Goal: Complete application form

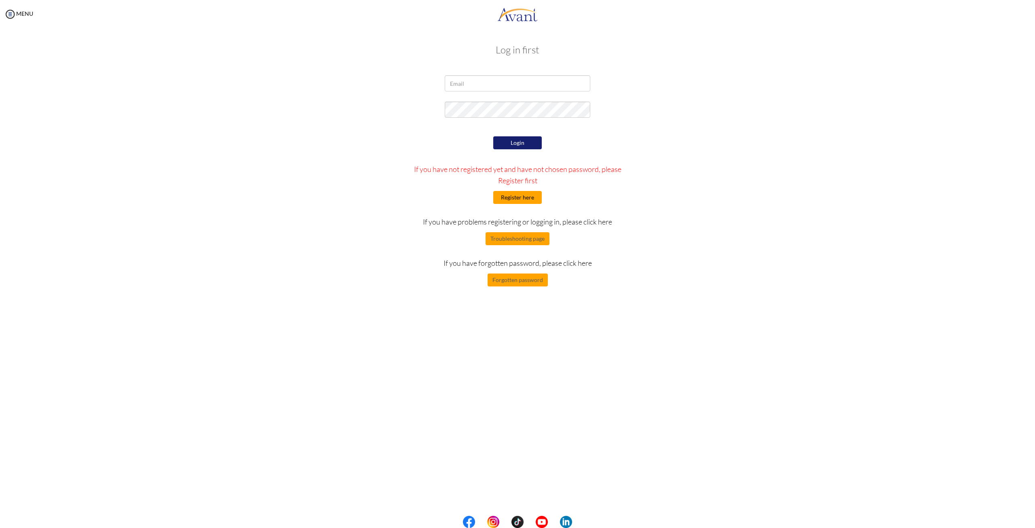
click at [514, 199] on button "Register here" at bounding box center [517, 197] width 49 height 13
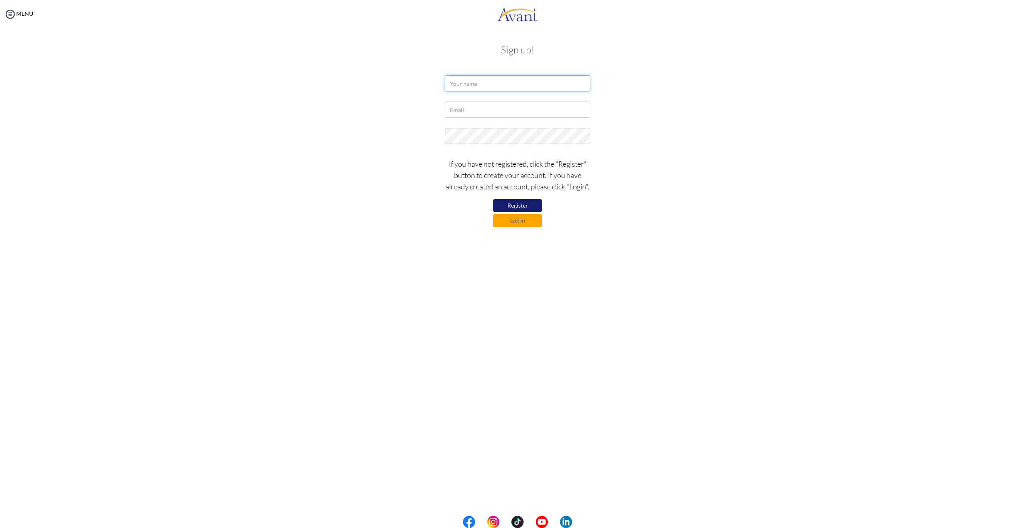
click at [479, 87] on input "text" at bounding box center [518, 83] width 146 height 16
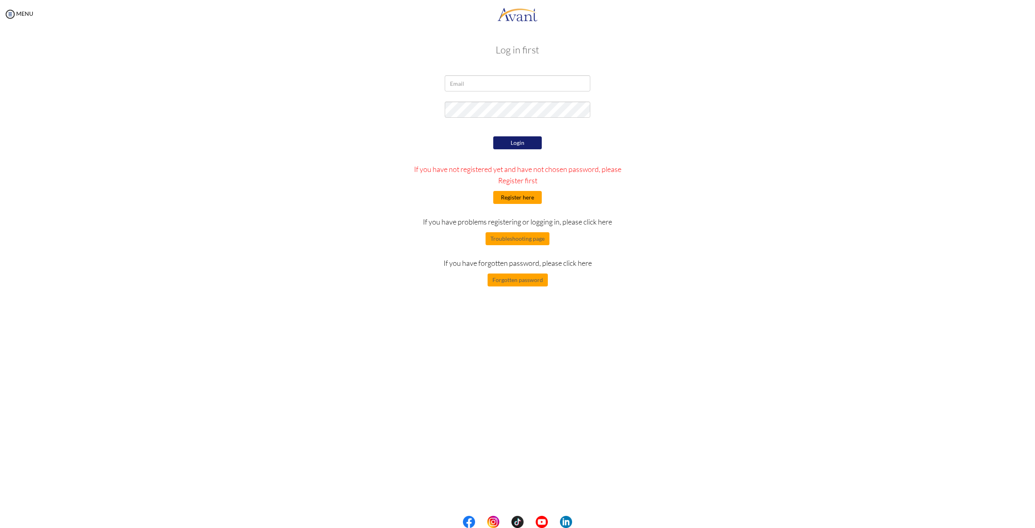
click at [510, 197] on button "Register here" at bounding box center [517, 197] width 49 height 13
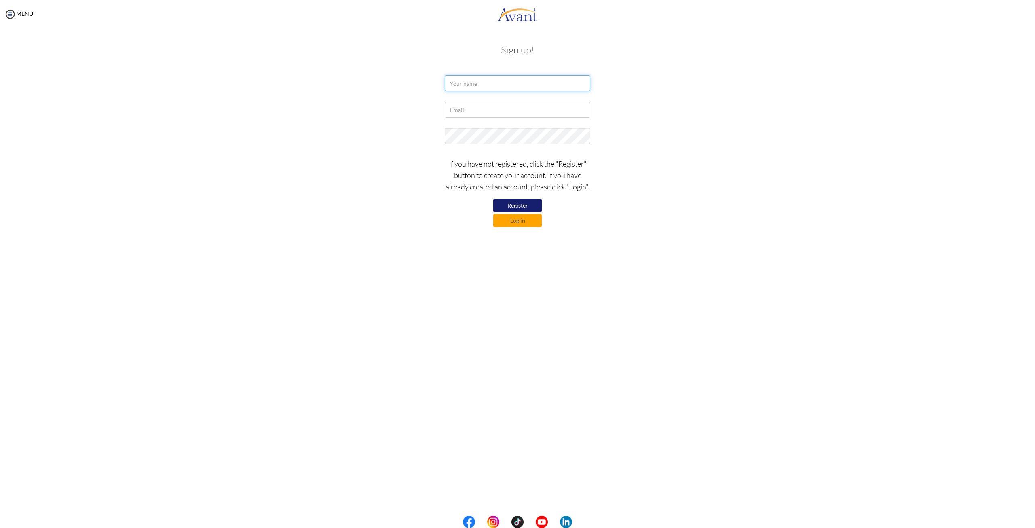
click at [480, 79] on input "text" at bounding box center [518, 83] width 146 height 16
type input "a"
type input "Arianne Laxina Albaño"
click at [492, 115] on input "text" at bounding box center [518, 110] width 146 height 16
type input "[EMAIL_ADDRESS][DOMAIN_NAME]"
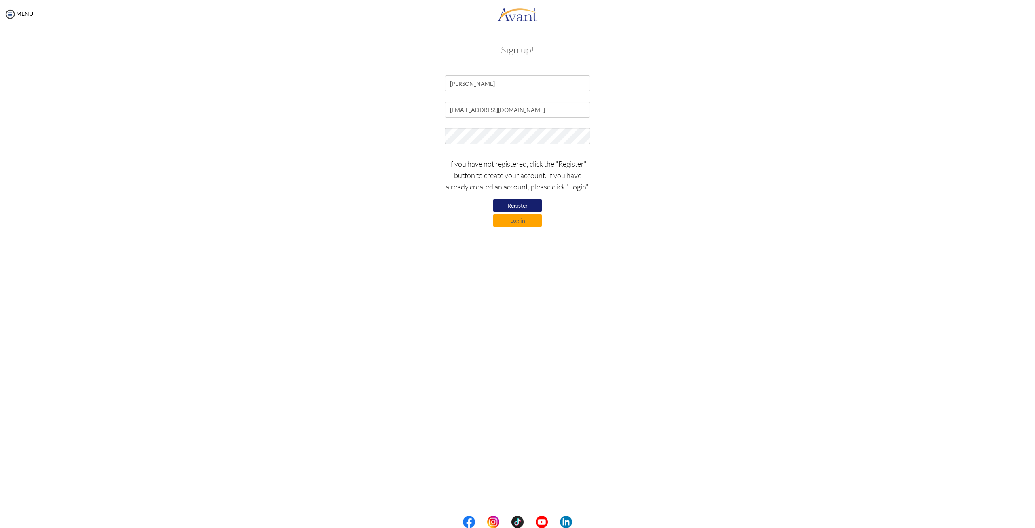
click at [589, 254] on div "My Status What is the next step? We would like you to watch the introductory vi…" at bounding box center [517, 292] width 1035 height 528
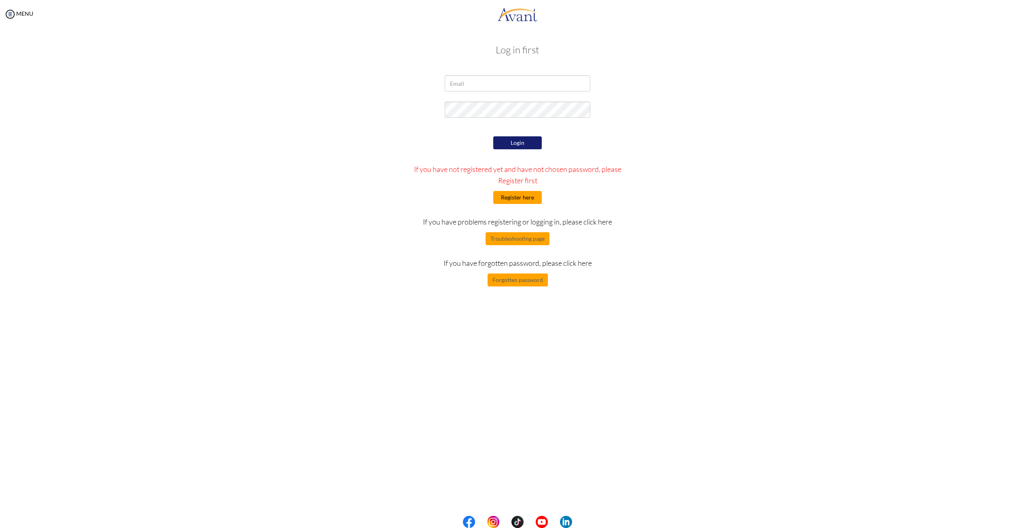
click at [517, 199] on button "Register here" at bounding box center [517, 197] width 49 height 13
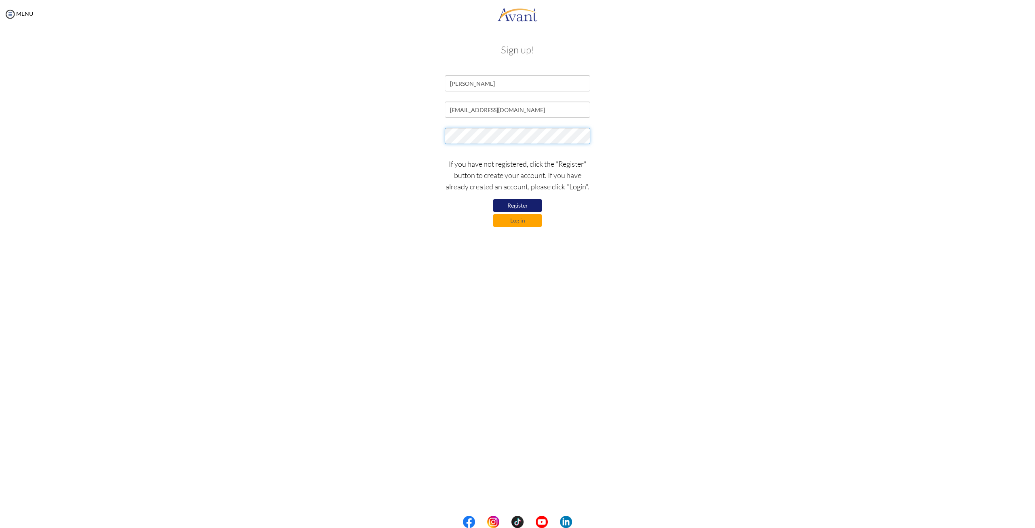
click at [442, 124] on form "Arianne Laxina Albaño ariannelaxina@gmail.com If you have not registered, click…" at bounding box center [517, 151] width 461 height 152
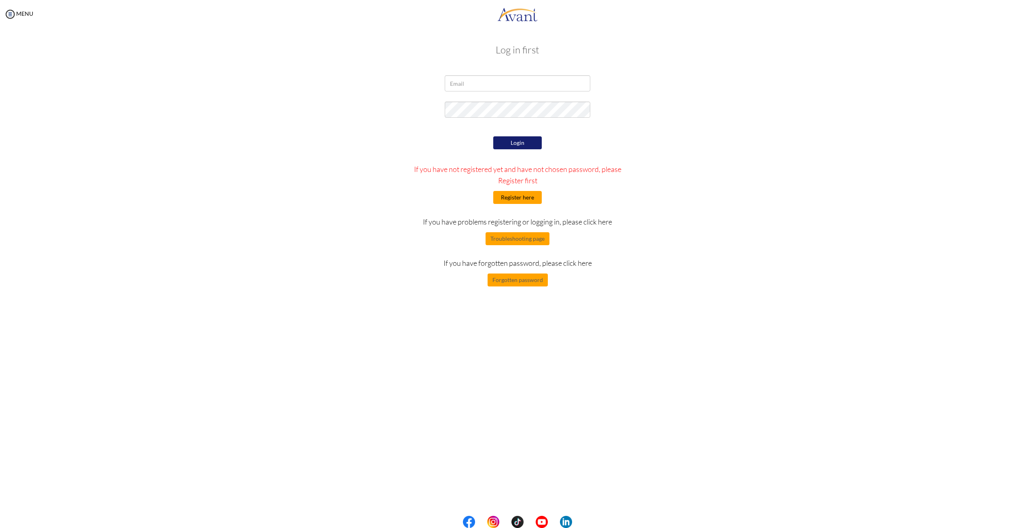
click at [517, 199] on button "Register here" at bounding box center [517, 197] width 49 height 13
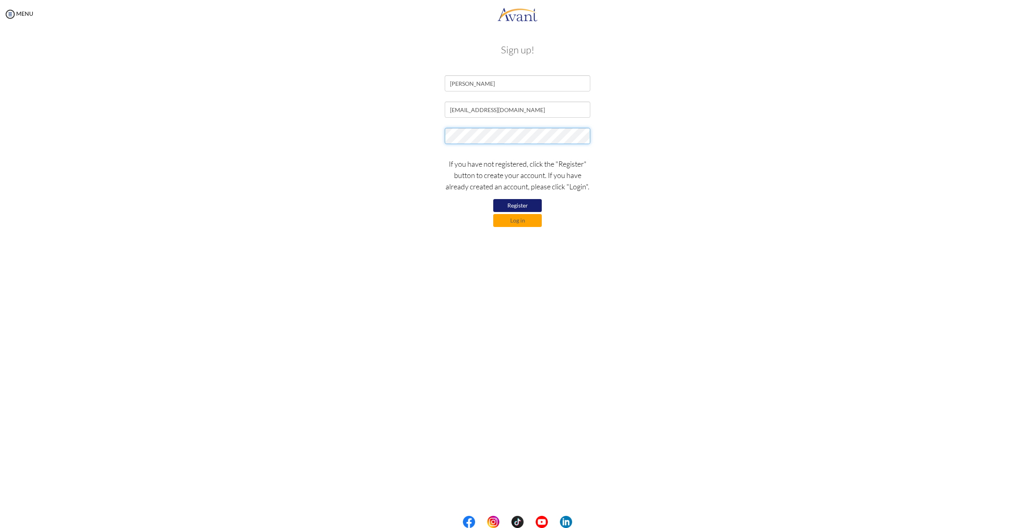
click at [408, 129] on div at bounding box center [517, 138] width 473 height 20
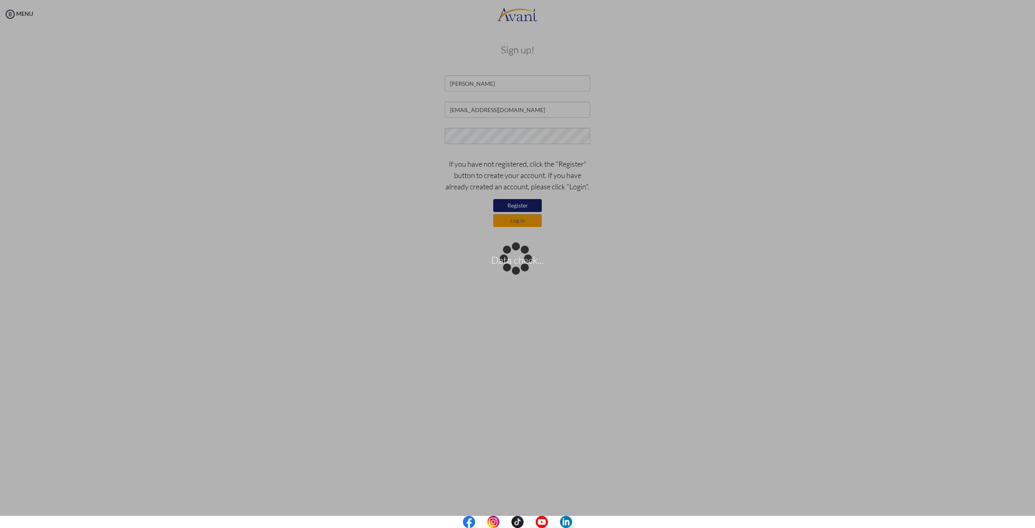
click at [507, 139] on body "Data check... Maintenance break. Please come back in 2 hours. MENU My Status Wh…" at bounding box center [517, 264] width 1035 height 528
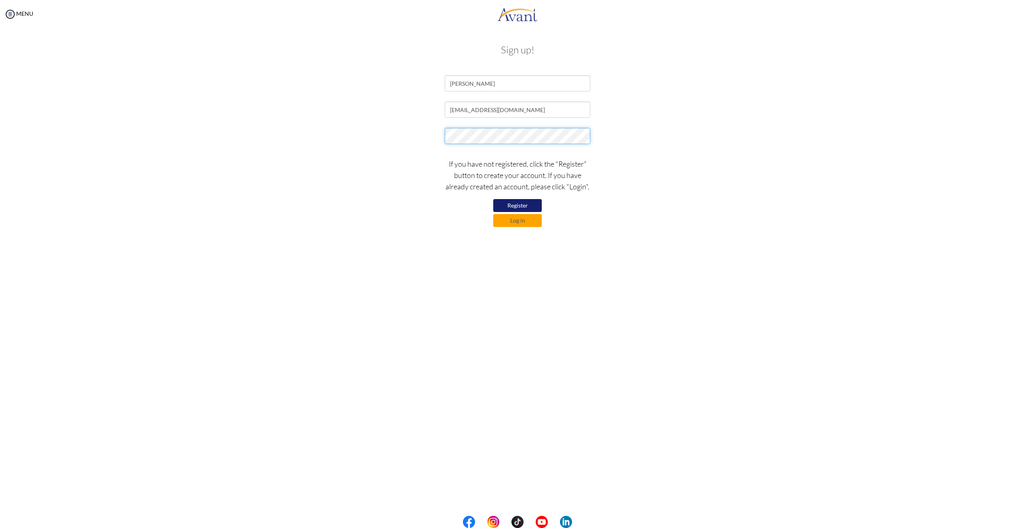
drag, startPoint x: 507, startPoint y: 139, endPoint x: 436, endPoint y: 131, distance: 71.1
click at [437, 132] on div at bounding box center [517, 138] width 473 height 20
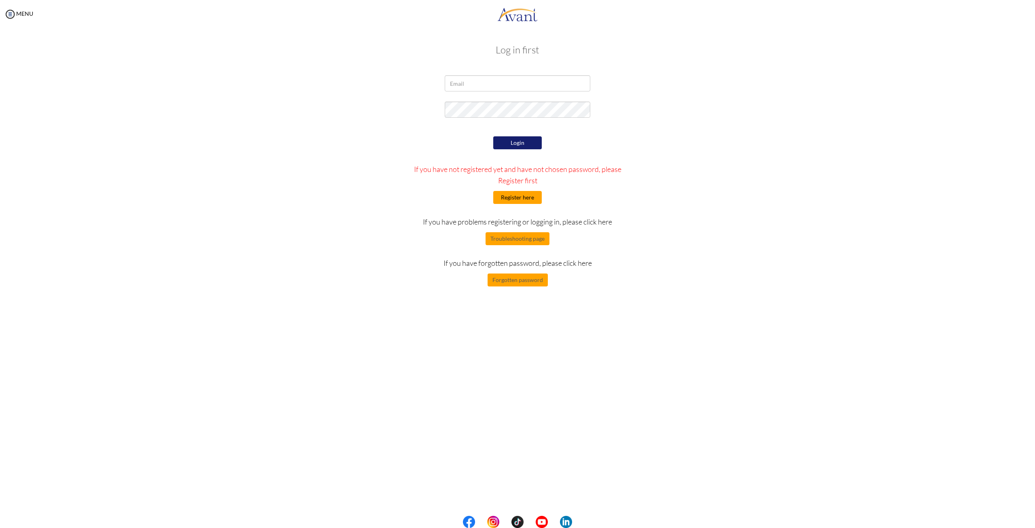
click at [520, 201] on button "Register here" at bounding box center [517, 197] width 49 height 13
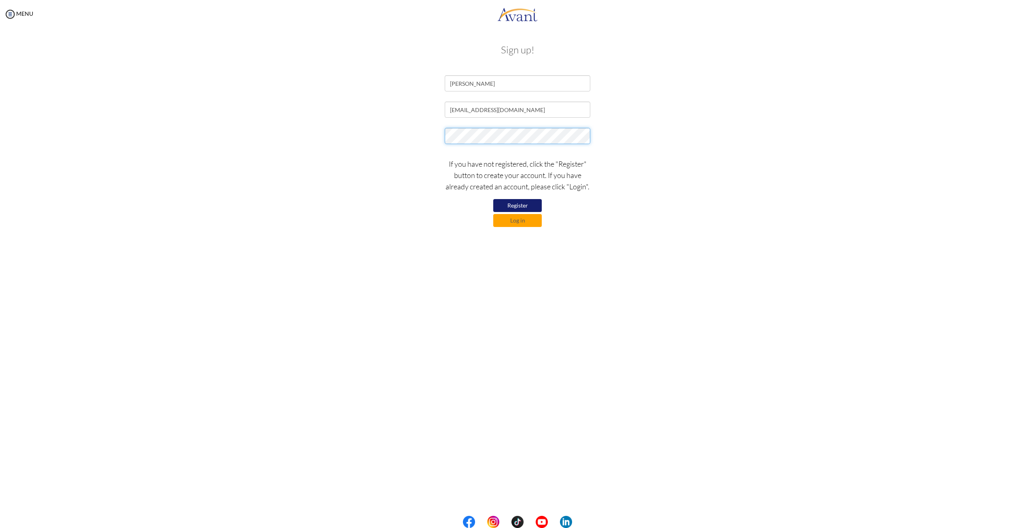
click at [436, 132] on div at bounding box center [517, 138] width 473 height 20
click at [514, 202] on button "Register" at bounding box center [517, 205] width 49 height 13
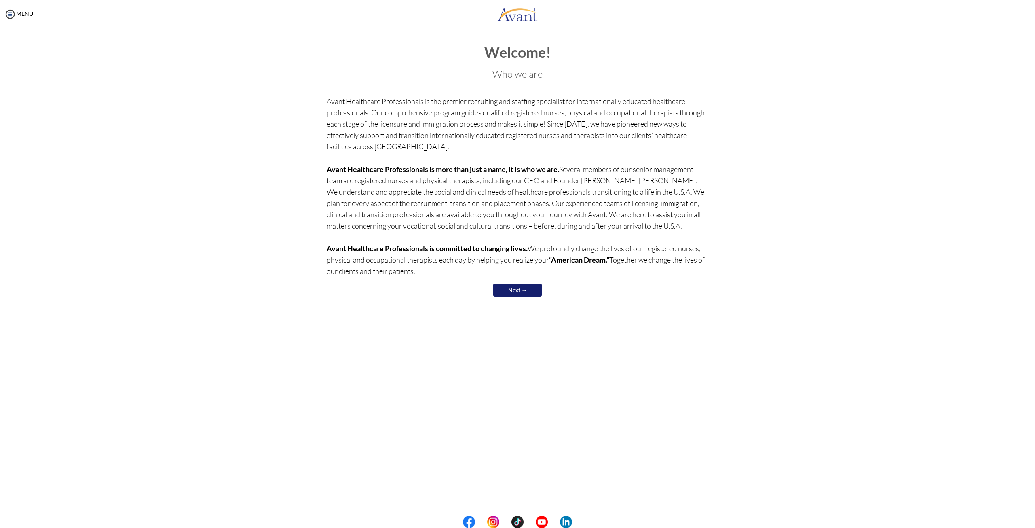
click at [515, 291] on link "Next →" at bounding box center [517, 290] width 49 height 13
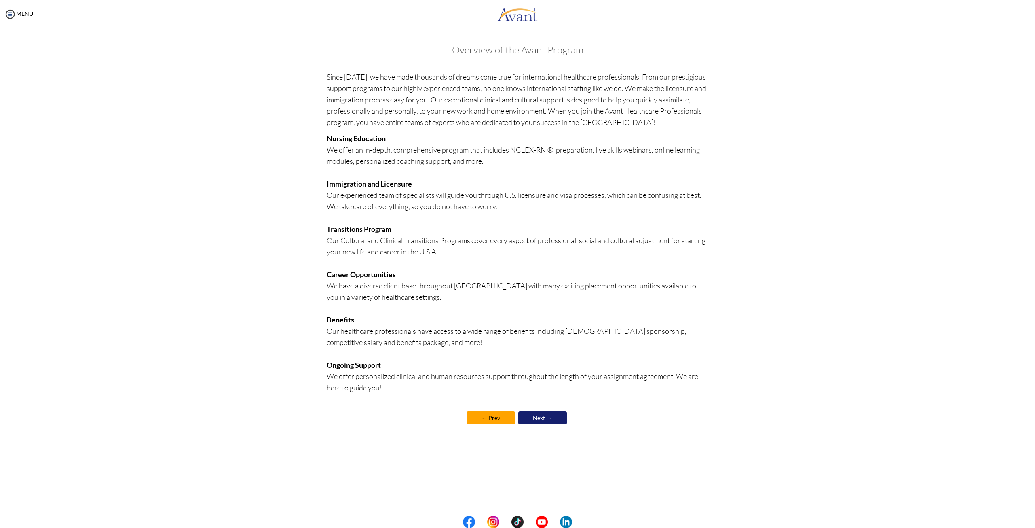
click at [545, 417] on link "Next →" at bounding box center [542, 417] width 49 height 13
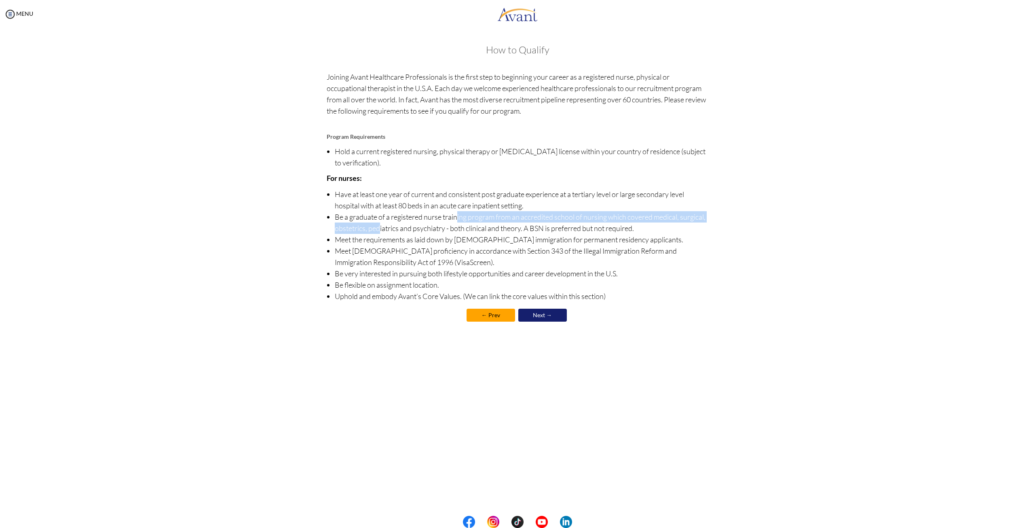
drag, startPoint x: 379, startPoint y: 225, endPoint x: 487, endPoint y: 224, distance: 107.6
click at [459, 222] on li "Be a graduate of a registered nurse training program from an accredited school …" at bounding box center [522, 222] width 374 height 23
click at [516, 227] on li "Be a graduate of a registered nurse training program from an accredited school …" at bounding box center [522, 222] width 374 height 23
click at [552, 318] on link "Next →" at bounding box center [542, 315] width 49 height 13
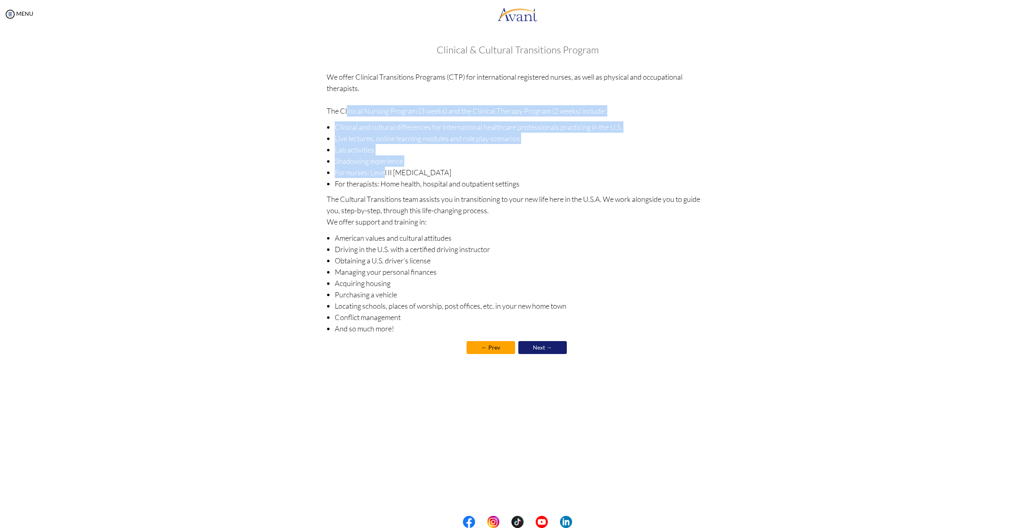
drag, startPoint x: 326, startPoint y: 110, endPoint x: 385, endPoint y: 176, distance: 87.9
click at [385, 175] on div "Clinical & Cultural Transitions Program We offer Clinical Transitions Programs …" at bounding box center [518, 204] width 382 height 320
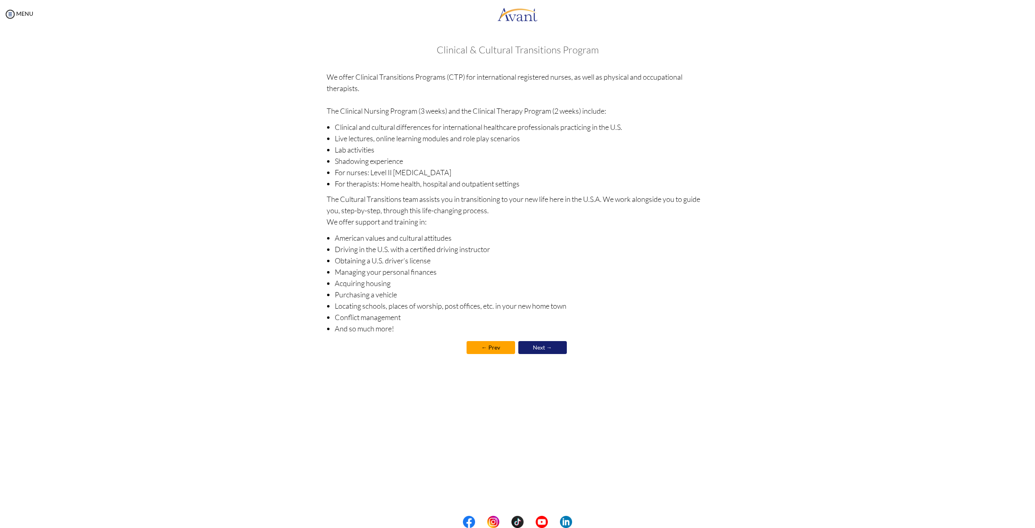
click at [416, 209] on p "The Cultural Transitions team assists you in transitioning to your new life her…" at bounding box center [518, 210] width 382 height 34
click at [549, 350] on link "Next →" at bounding box center [542, 347] width 49 height 13
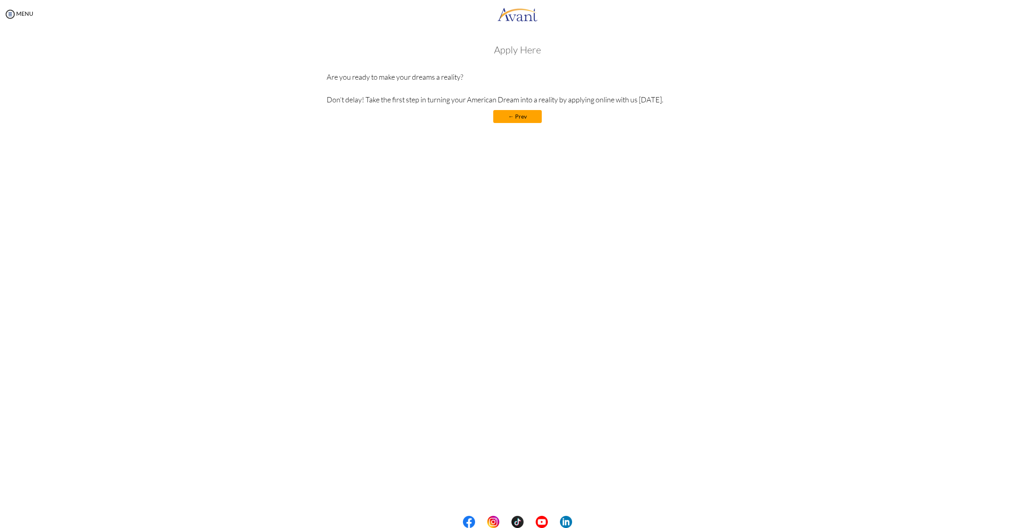
drag, startPoint x: 523, startPoint y: 49, endPoint x: 523, endPoint y: 69, distance: 19.8
click at [523, 49] on h3 "Apply Here" at bounding box center [518, 49] width 382 height 11
click at [562, 101] on p "Are you ready to make your dreams a reality? Don’t delay! Take the first step i…" at bounding box center [518, 88] width 382 height 34
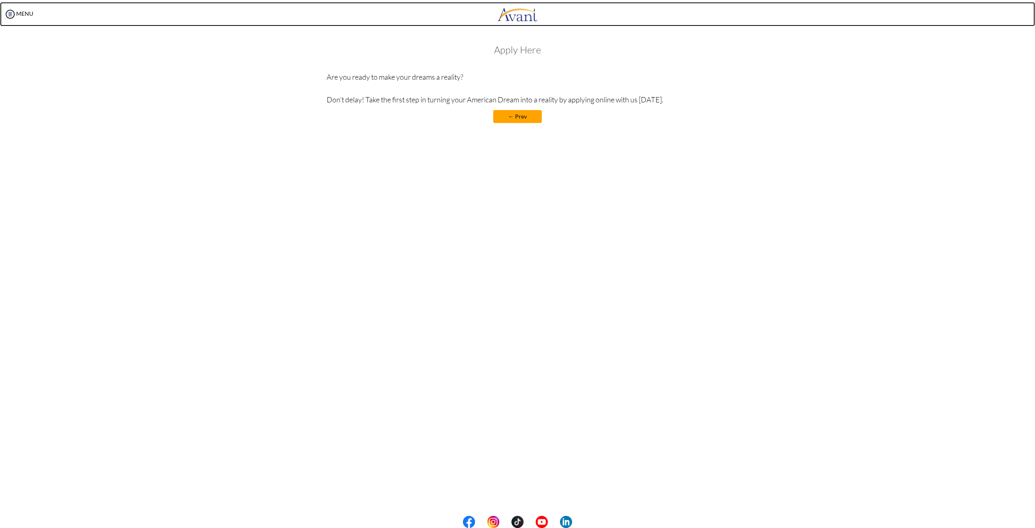
click at [533, 23] on img at bounding box center [517, 14] width 40 height 24
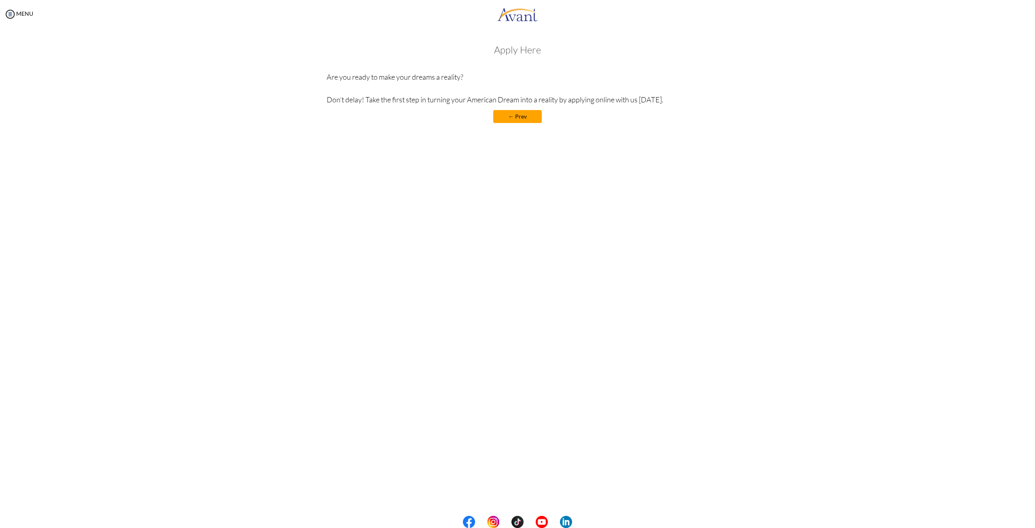
click at [529, 112] on link "← Prev" at bounding box center [517, 116] width 49 height 13
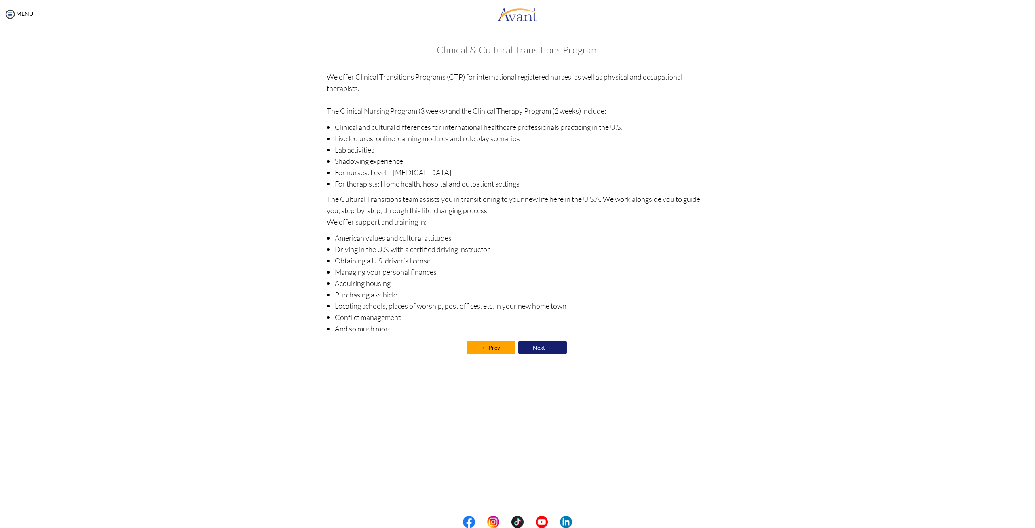
click at [553, 348] on link "Next →" at bounding box center [542, 347] width 49 height 13
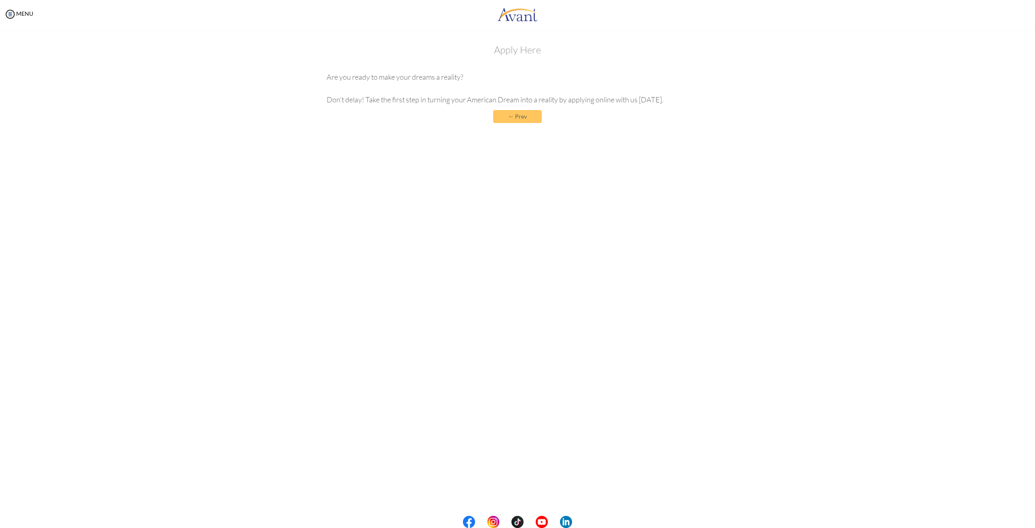
click at [553, 348] on div "My Status What is the next step? We would like you to watch the introductory vi…" at bounding box center [517, 292] width 1035 height 528
click at [534, 111] on link "← Prev" at bounding box center [517, 116] width 49 height 13
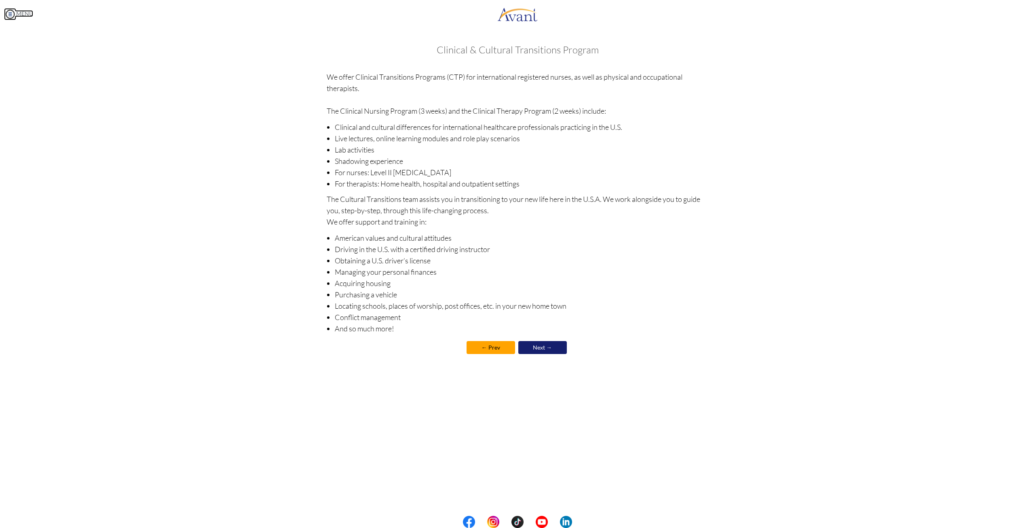
click at [12, 16] on img at bounding box center [10, 14] width 12 height 12
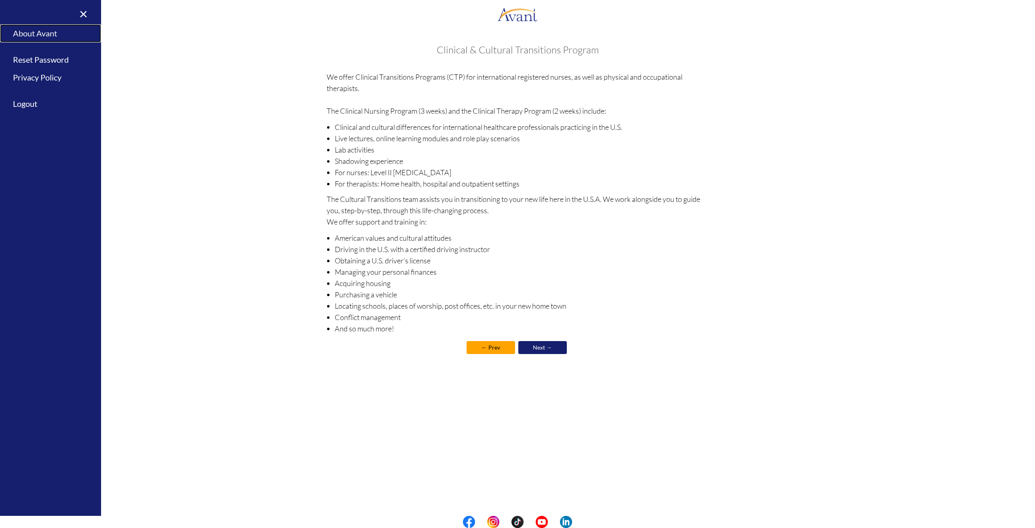
click at [44, 33] on link "About Avant" at bounding box center [50, 33] width 101 height 18
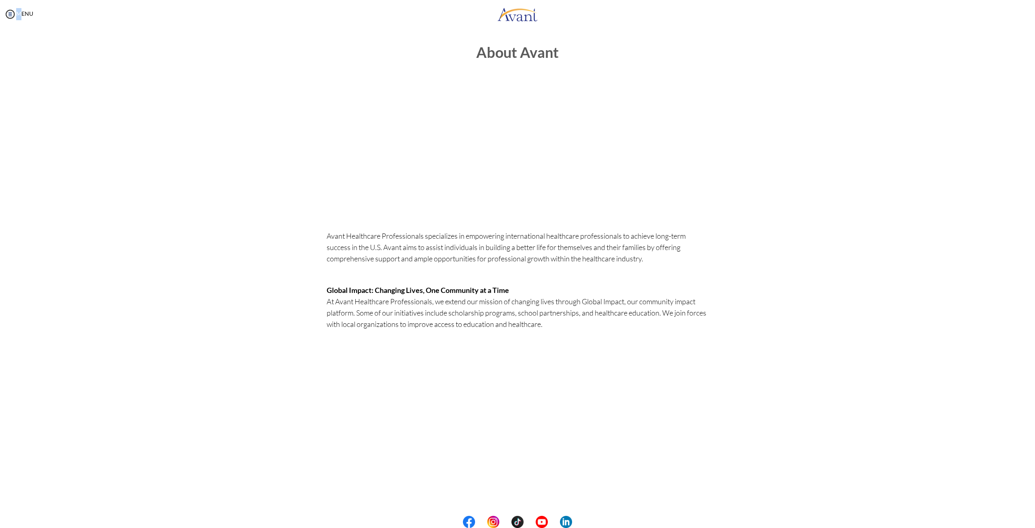
click at [18, 9] on div "MENU" at bounding box center [16, 264] width 33 height 528
click at [10, 13] on img at bounding box center [10, 14] width 12 height 12
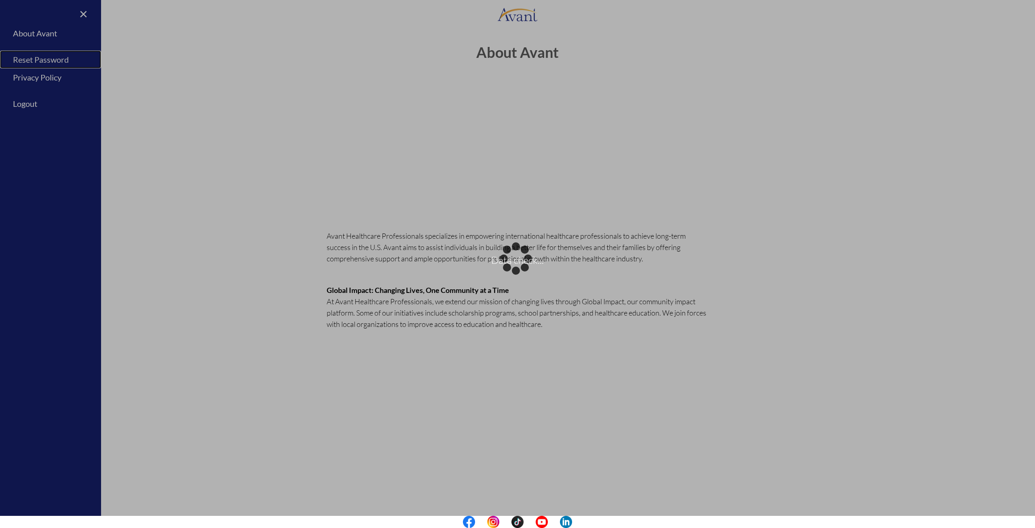
click at [32, 60] on body "Data check... Maintenance break. Please come back in 2 hours. MENU My Status Wh…" at bounding box center [517, 264] width 1035 height 528
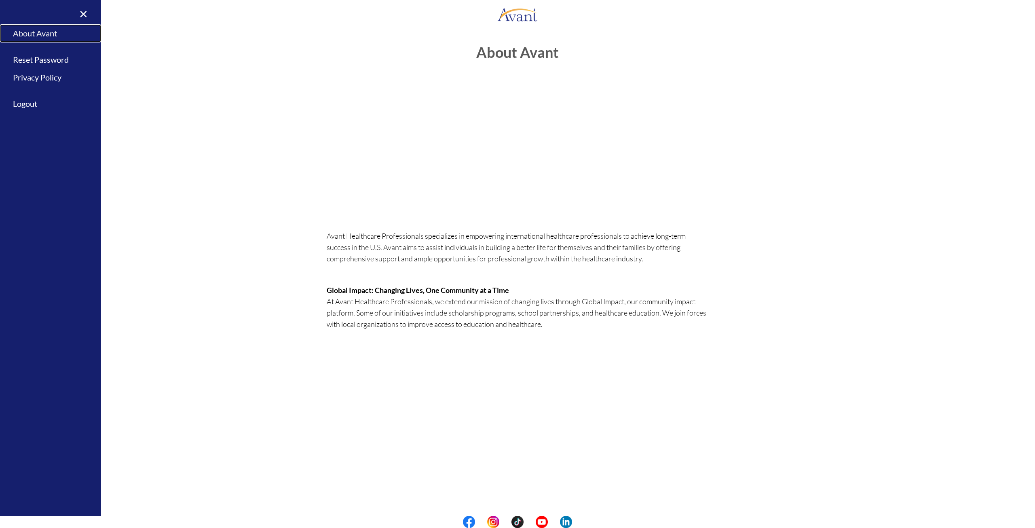
click at [38, 33] on link "About Avant" at bounding box center [50, 33] width 101 height 18
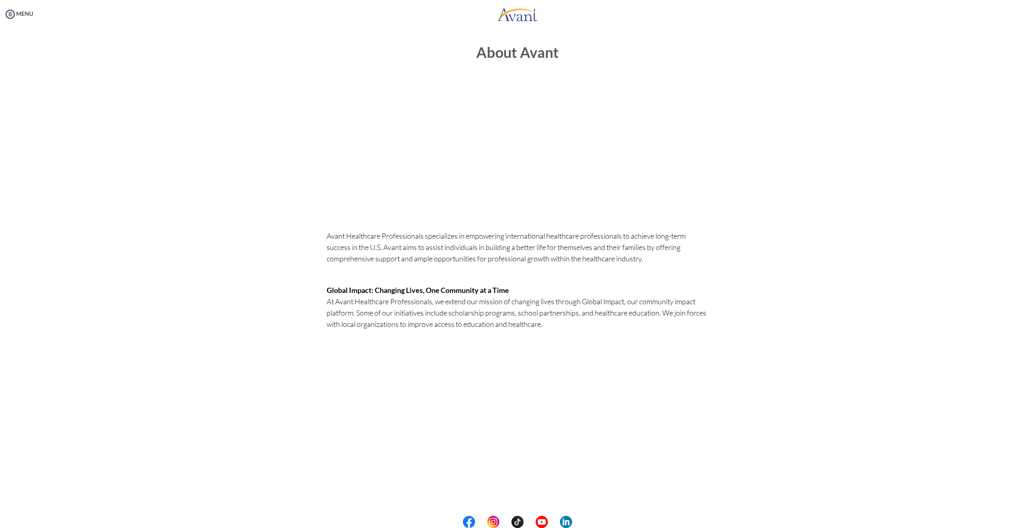
drag, startPoint x: 152, startPoint y: 48, endPoint x: 168, endPoint y: 54, distance: 17.8
click at [168, 54] on div "About Avant Avant Healthcare Professionals specializes in empowering internatio…" at bounding box center [517, 286] width 1019 height 500
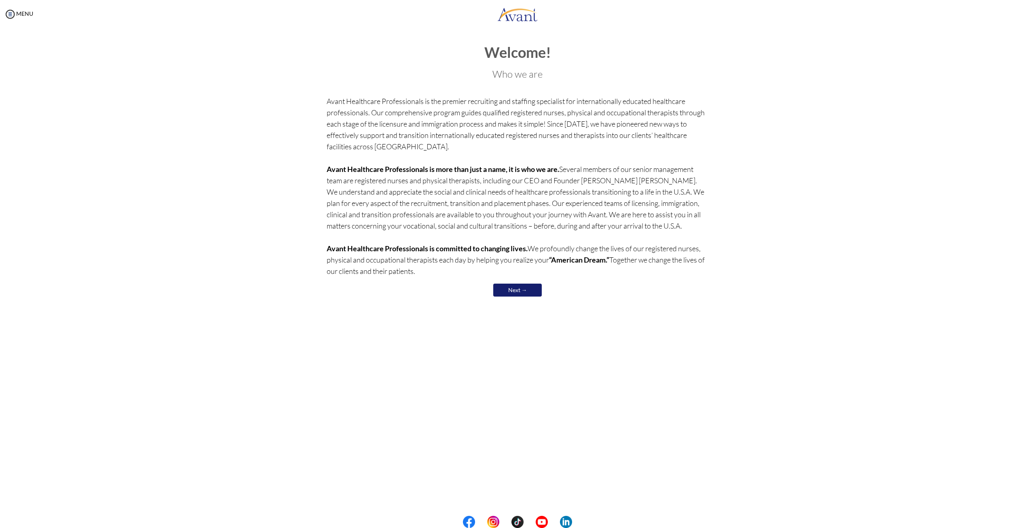
click at [514, 291] on link "Next →" at bounding box center [517, 290] width 49 height 13
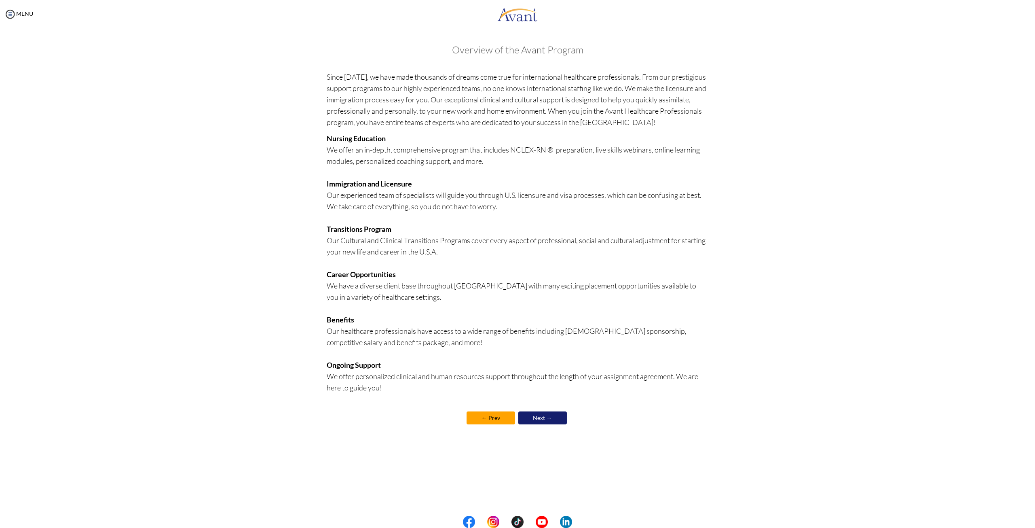
click at [504, 417] on link "← Prev" at bounding box center [491, 417] width 49 height 13
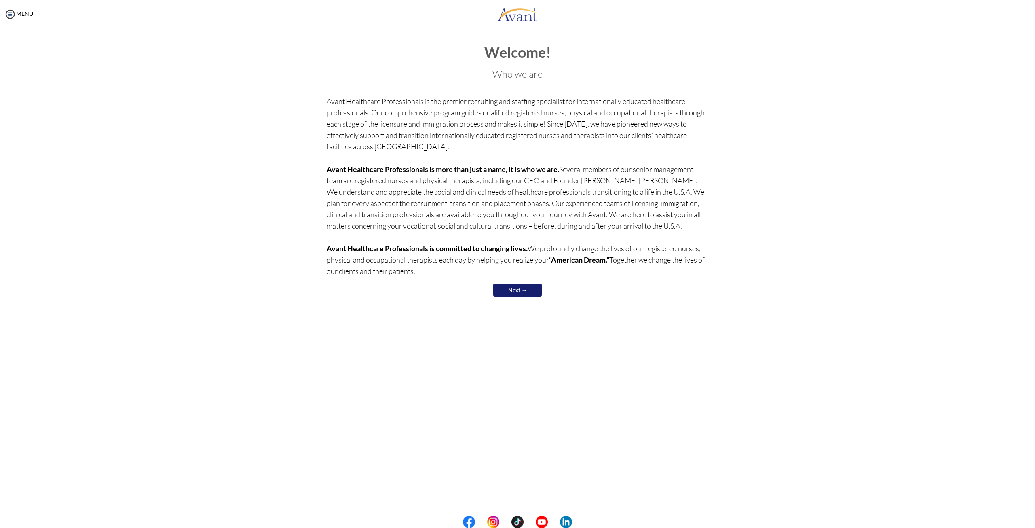
click at [527, 292] on link "Next →" at bounding box center [517, 290] width 49 height 13
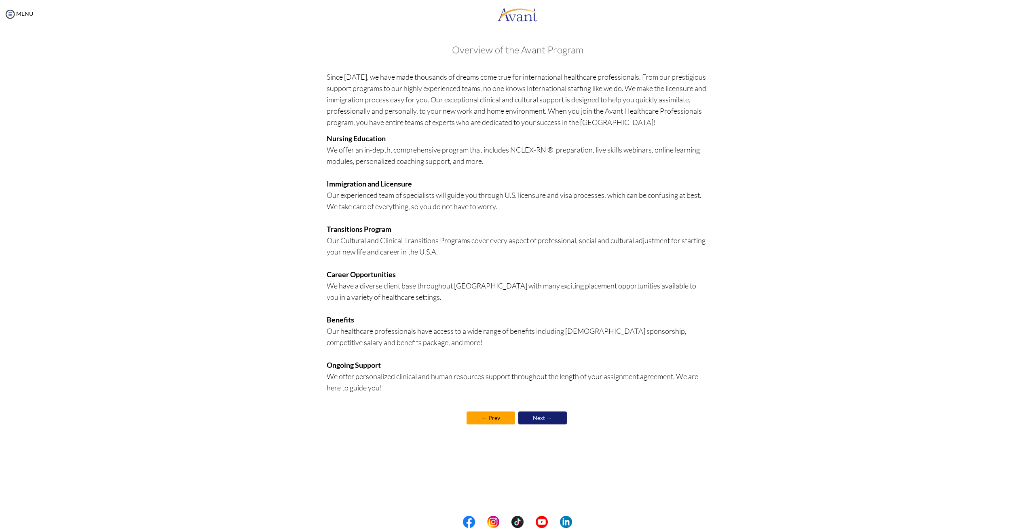
click at [557, 417] on link "Next →" at bounding box center [542, 417] width 49 height 13
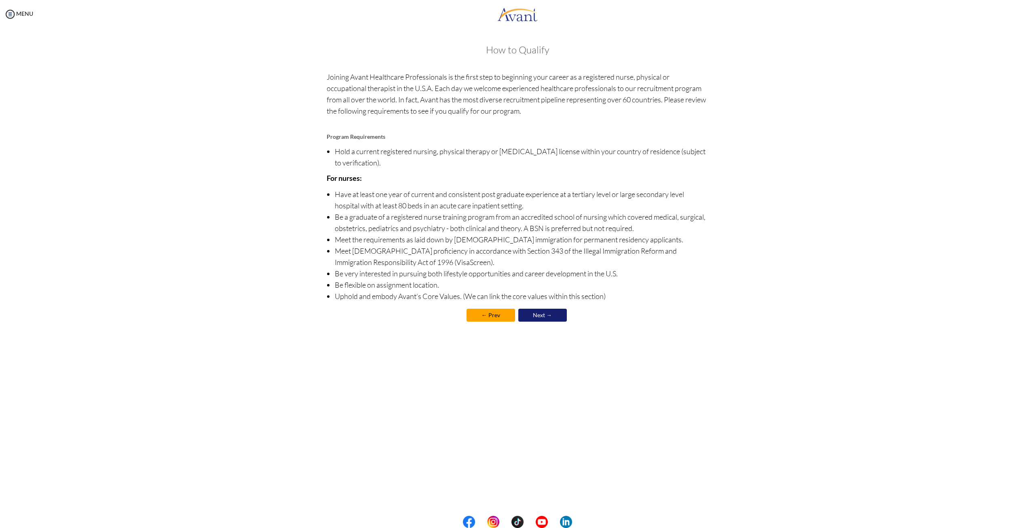
click at [535, 320] on link "Next →" at bounding box center [542, 315] width 49 height 13
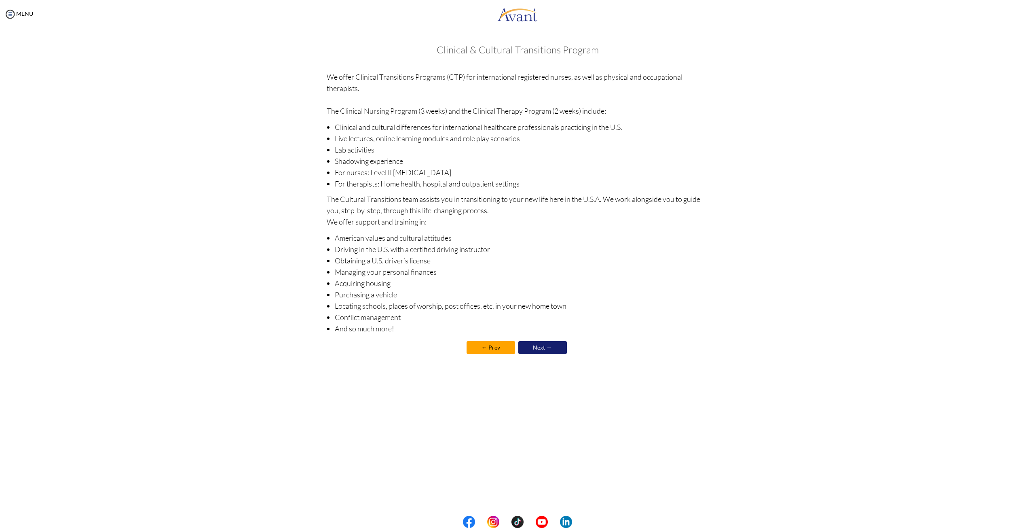
click at [543, 350] on link "Next →" at bounding box center [542, 347] width 49 height 13
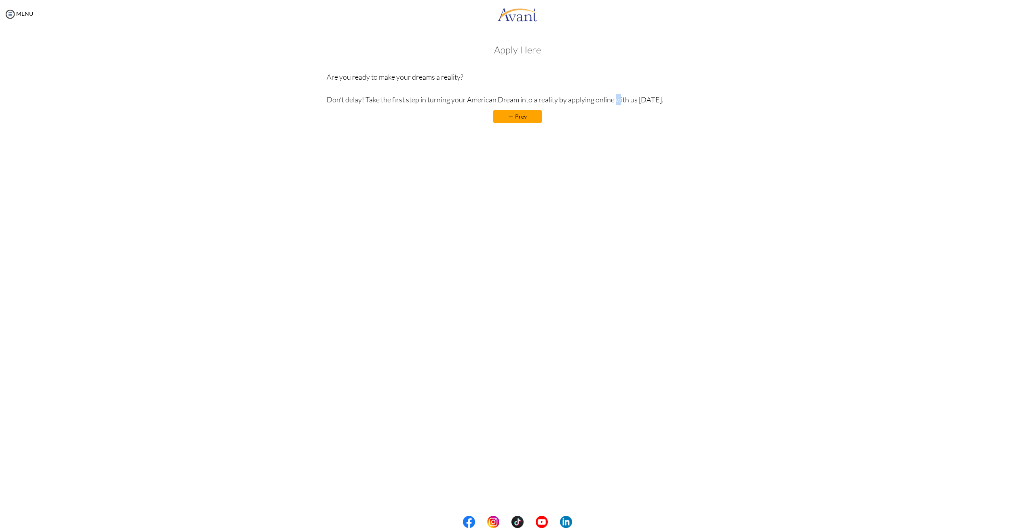
click at [599, 101] on p "Are you ready to make your dreams a reality? Don’t delay! Take the first step i…" at bounding box center [518, 88] width 382 height 34
click at [588, 123] on div "Apply Here Are you ready to make your dreams a reality? Don’t delay! Take the f…" at bounding box center [518, 87] width 382 height 87
drag, startPoint x: 505, startPoint y: 42, endPoint x: 512, endPoint y: 51, distance: 11.6
click at [505, 42] on div "Welcome! Who we are Avant Healthcare Professionals is the premier recruiting an…" at bounding box center [518, 83] width 394 height 95
click at [523, 58] on div "Apply Here Are you ready to make your dreams a reality? Don’t delay! Take the f…" at bounding box center [518, 87] width 382 height 87
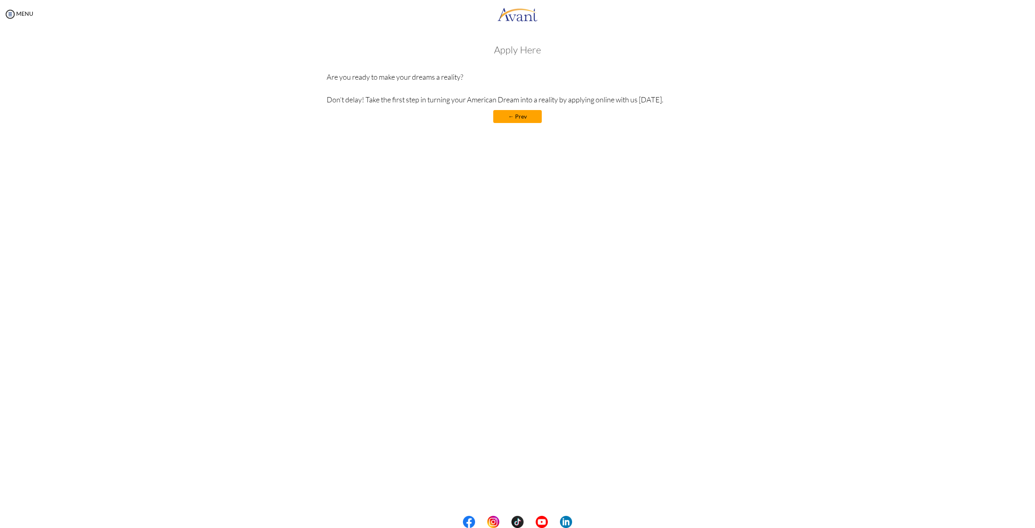
click at [524, 47] on h3 "Apply Here" at bounding box center [518, 49] width 382 height 11
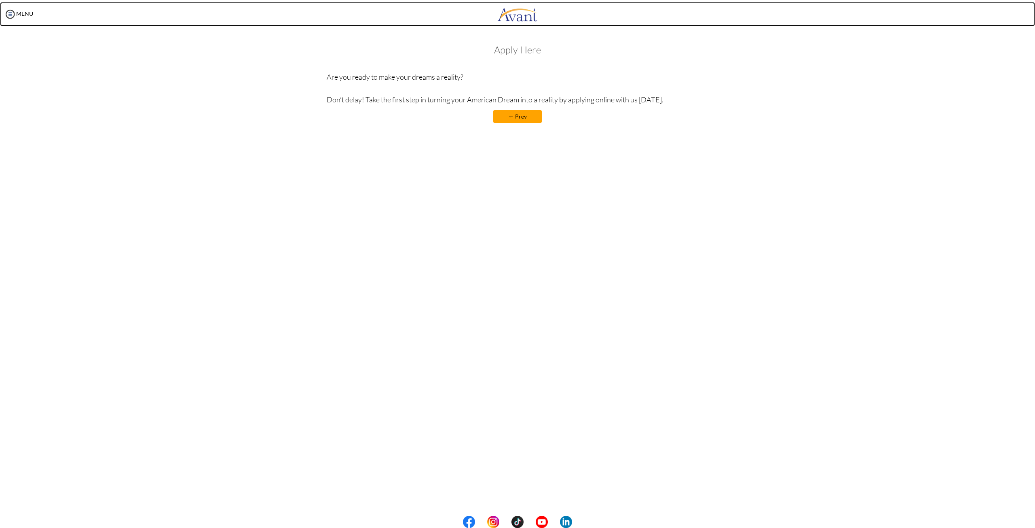
drag, startPoint x: 518, startPoint y: 15, endPoint x: 456, endPoint y: 52, distance: 72.3
click at [518, 15] on img at bounding box center [517, 14] width 40 height 24
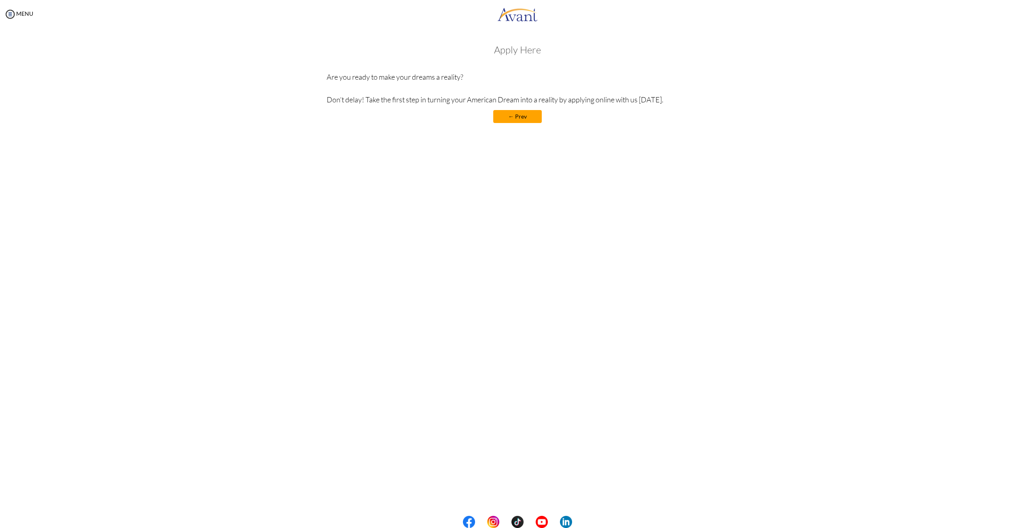
click at [398, 75] on p "Are you ready to make your dreams a reality? Don’t delay! Take the first step i…" at bounding box center [518, 88] width 382 height 34
click at [508, 108] on div "Apply Here Are you ready to make your dreams a reality? Don’t delay! Take the f…" at bounding box center [518, 87] width 382 height 87
click at [534, 101] on p "Are you ready to make your dreams a reality? Don’t delay! Take the first step i…" at bounding box center [518, 88] width 382 height 34
click at [641, 108] on div "Apply Here Are you ready to make your dreams a reality? Don’t delay! Take the f…" at bounding box center [518, 87] width 382 height 87
click at [656, 102] on p "Are you ready to make your dreams a reality? Don’t delay! Take the first step i…" at bounding box center [518, 88] width 382 height 34
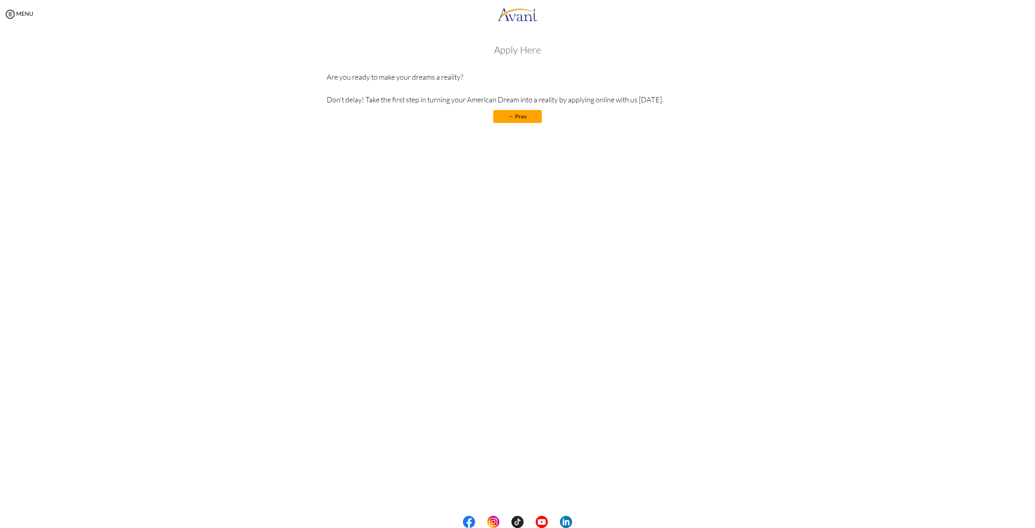
drag, startPoint x: 698, startPoint y: 117, endPoint x: 703, endPoint y: 121, distance: 6.0
click at [703, 121] on center "← Prev" at bounding box center [518, 116] width 382 height 13
click at [511, 114] on link "← Prev" at bounding box center [517, 116] width 49 height 13
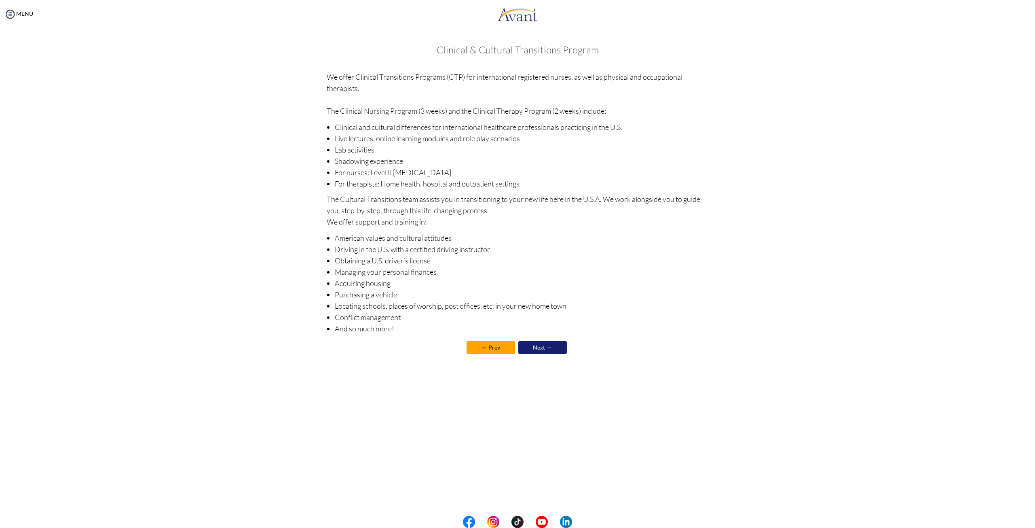
click at [505, 345] on link "← Prev" at bounding box center [491, 347] width 49 height 13
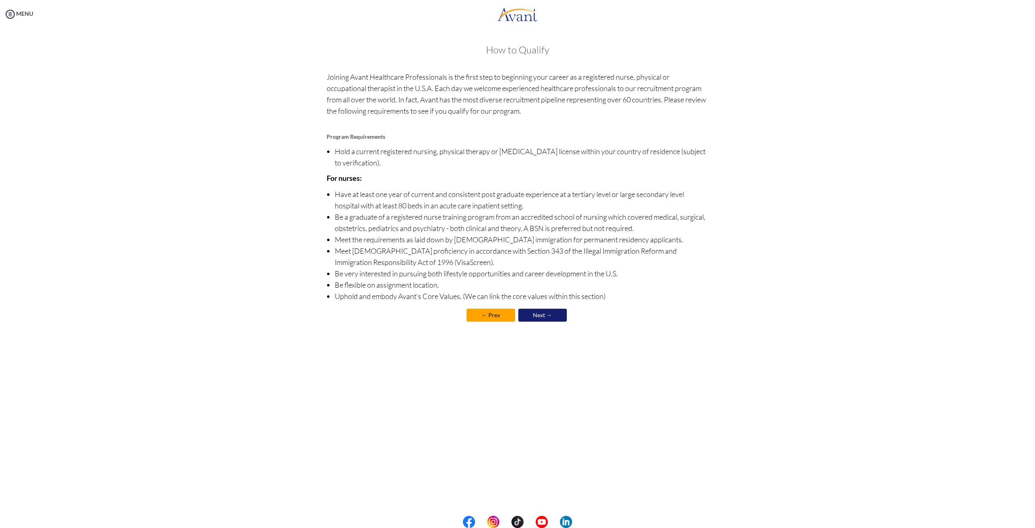
click at [486, 320] on link "← Prev" at bounding box center [491, 315] width 49 height 13
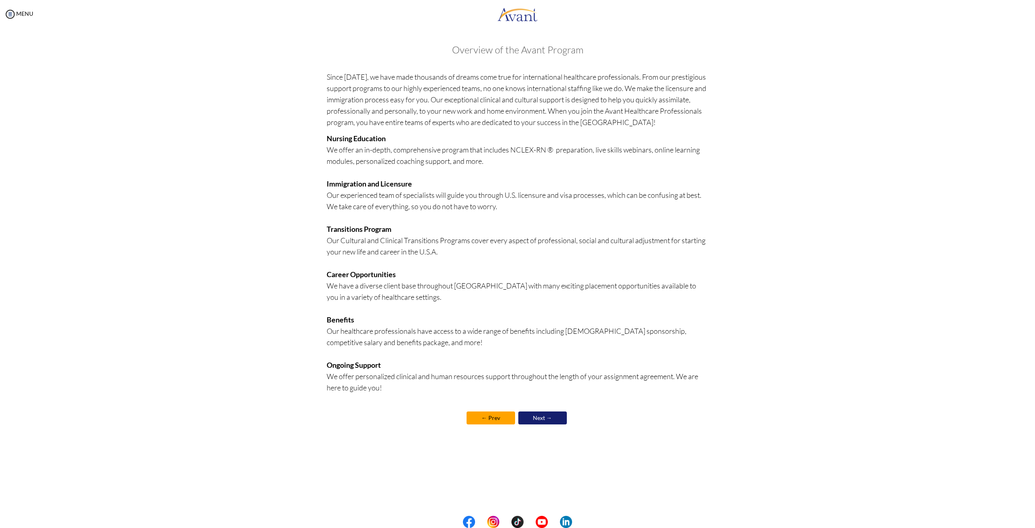
click at [496, 417] on link "← Prev" at bounding box center [491, 417] width 49 height 13
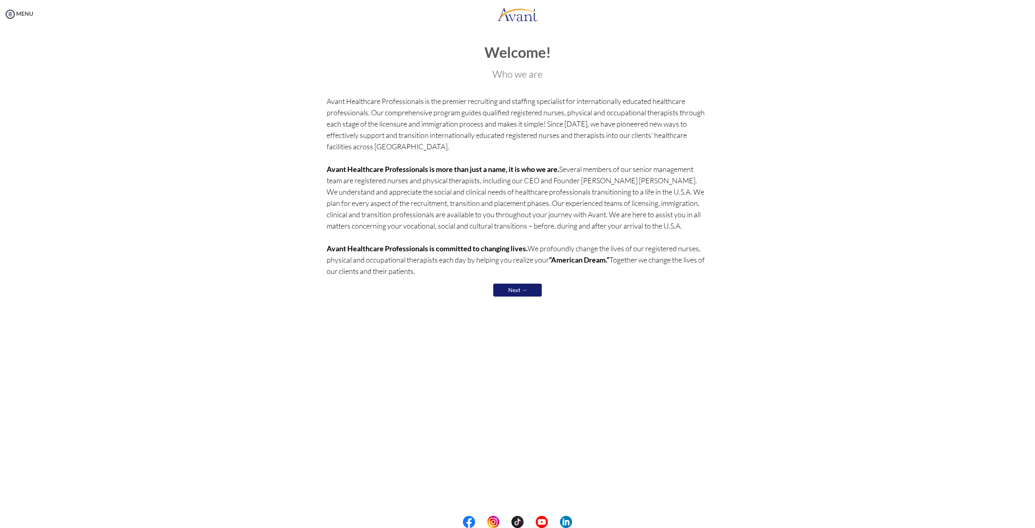
drag, startPoint x: 485, startPoint y: 108, endPoint x: 489, endPoint y: 98, distance: 10.5
click at [485, 108] on p "Avant Healthcare Professionals is the premier recruiting and staffing specialis…" at bounding box center [518, 185] width 382 height 181
click at [513, 61] on div "Welcome! Who we are Avant Healthcare Professionals is the premier recruiting an…" at bounding box center [518, 175] width 382 height 262
drag, startPoint x: 429, startPoint y: 413, endPoint x: 463, endPoint y: 422, distance: 34.7
click at [428, 432] on div "My Status What is the next step? We would like you to watch the introductory vi…" at bounding box center [517, 292] width 1035 height 528
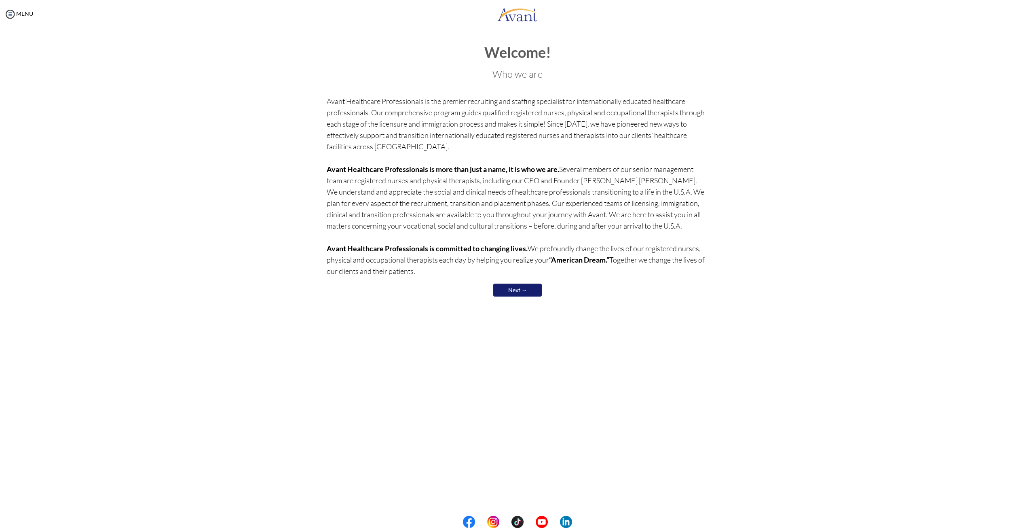
drag, startPoint x: 463, startPoint y: 422, endPoint x: 476, endPoint y: 419, distance: 13.2
click at [474, 422] on div "My Status What is the next step? We would like you to watch the introductory vi…" at bounding box center [517, 292] width 1035 height 528
click at [478, 418] on div "My Status What is the next step? We would like you to watch the introductory vi…" at bounding box center [517, 292] width 1035 height 528
drag, startPoint x: 479, startPoint y: 417, endPoint x: 480, endPoint y: 409, distance: 7.7
click at [479, 412] on div "My Status What is the next step? We would like you to watch the introductory vi…" at bounding box center [517, 292] width 1035 height 528
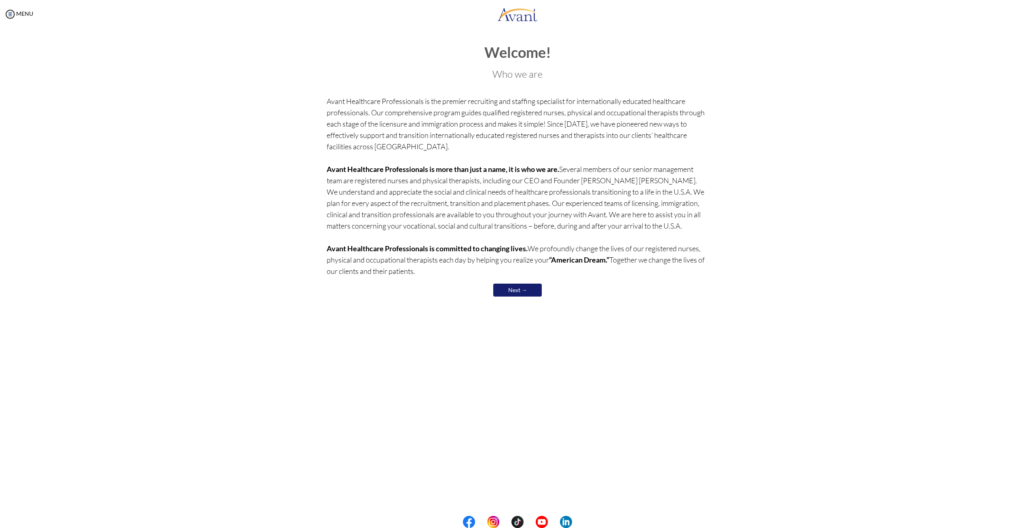
drag, startPoint x: 481, startPoint y: 408, endPoint x: 501, endPoint y: 347, distance: 63.6
click at [481, 403] on div "My Status What is the next step? We would like you to watch the introductory vi…" at bounding box center [517, 292] width 1035 height 528
click at [510, 292] on link "Next →" at bounding box center [517, 290] width 49 height 13
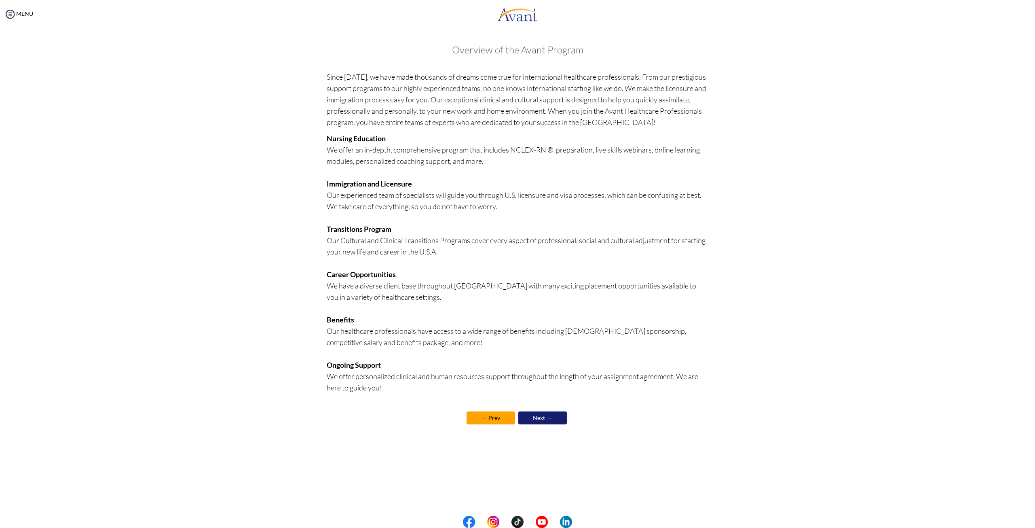
click at [549, 418] on link "Next →" at bounding box center [542, 417] width 49 height 13
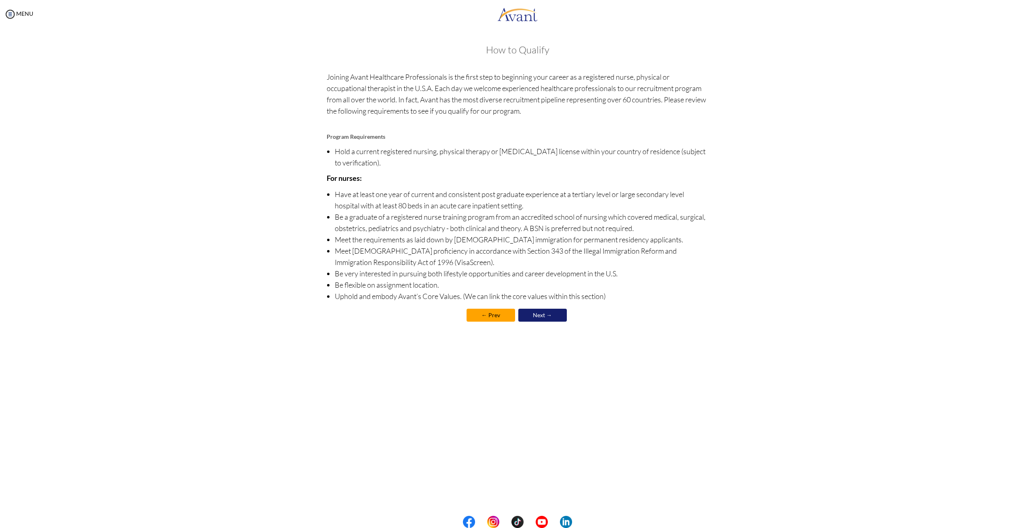
click at [551, 322] on center "← Prev Next →" at bounding box center [518, 315] width 382 height 17
click at [553, 314] on link "Next →" at bounding box center [542, 315] width 49 height 13
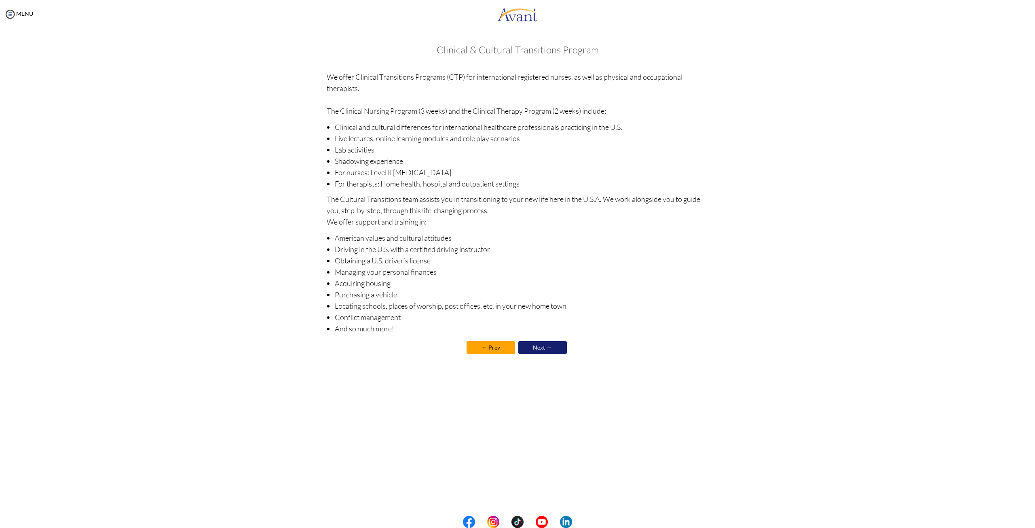
click at [542, 344] on link "Next →" at bounding box center [542, 347] width 49 height 13
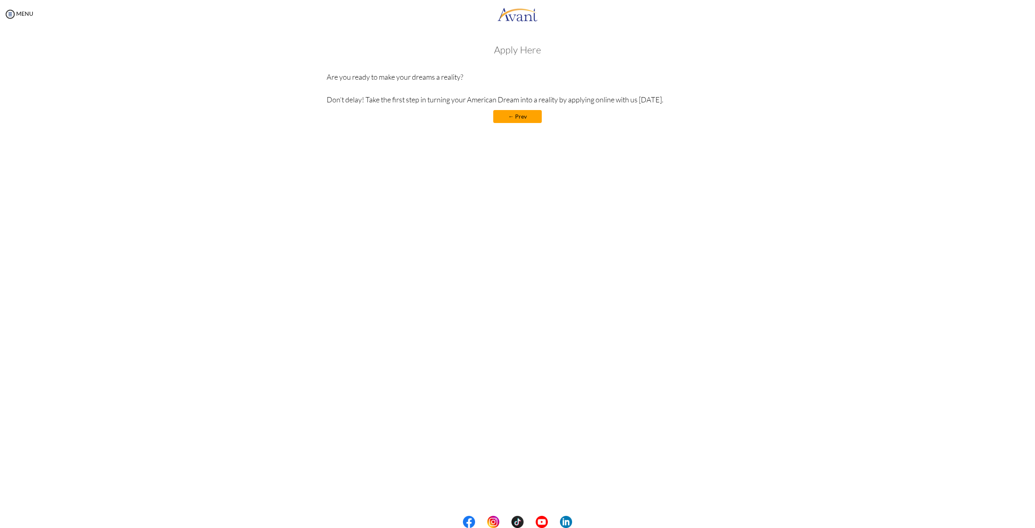
click at [444, 229] on div "My Status What is the next step? We would like you to watch the introductory vi…" at bounding box center [517, 292] width 1035 height 528
click at [443, 229] on div "My Status What is the next step? We would like you to watch the introductory vi…" at bounding box center [517, 292] width 1035 height 528
drag, startPoint x: 443, startPoint y: 229, endPoint x: 460, endPoint y: 236, distance: 18.1
click at [446, 231] on div "My Status What is the next step? We would like you to watch the introductory vi…" at bounding box center [517, 292] width 1035 height 528
click at [521, 46] on h3 "Apply Here" at bounding box center [518, 49] width 382 height 11
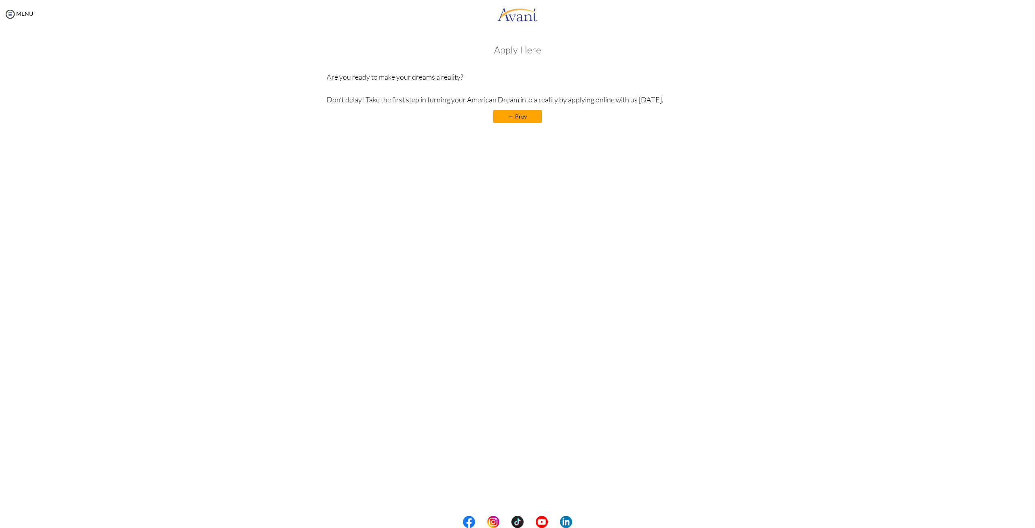
drag, startPoint x: 524, startPoint y: 56, endPoint x: 531, endPoint y: 52, distance: 8.0
click at [524, 56] on div "Apply Here Are you ready to make your dreams a reality? Don’t delay! Take the f…" at bounding box center [518, 87] width 382 height 87
click at [531, 51] on h3 "Apply Here" at bounding box center [518, 49] width 382 height 11
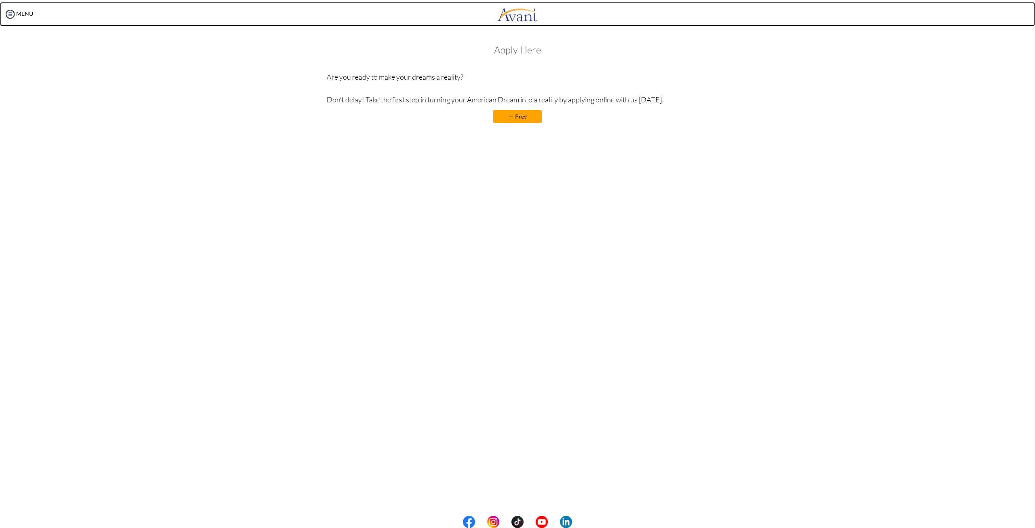
click at [524, 19] on img at bounding box center [517, 14] width 40 height 24
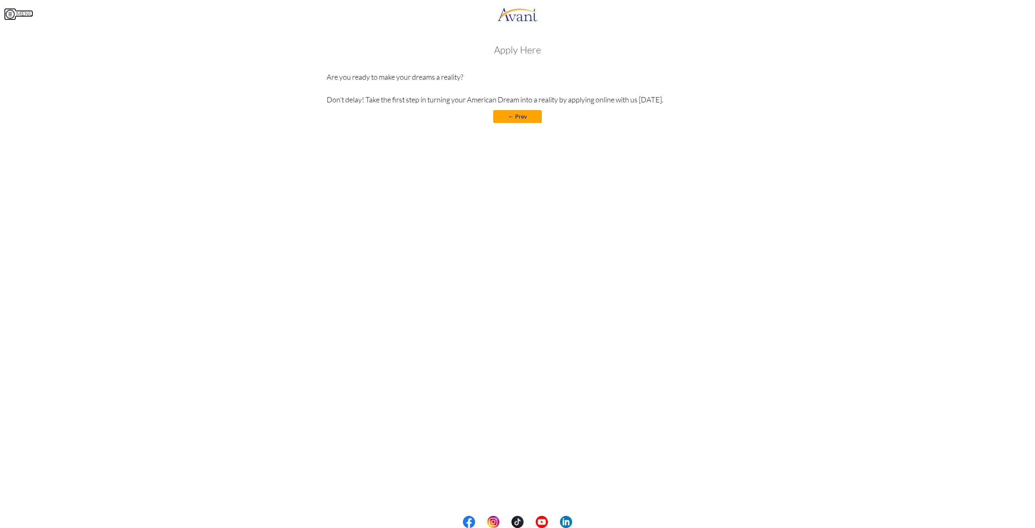
click at [10, 13] on img at bounding box center [10, 14] width 12 height 12
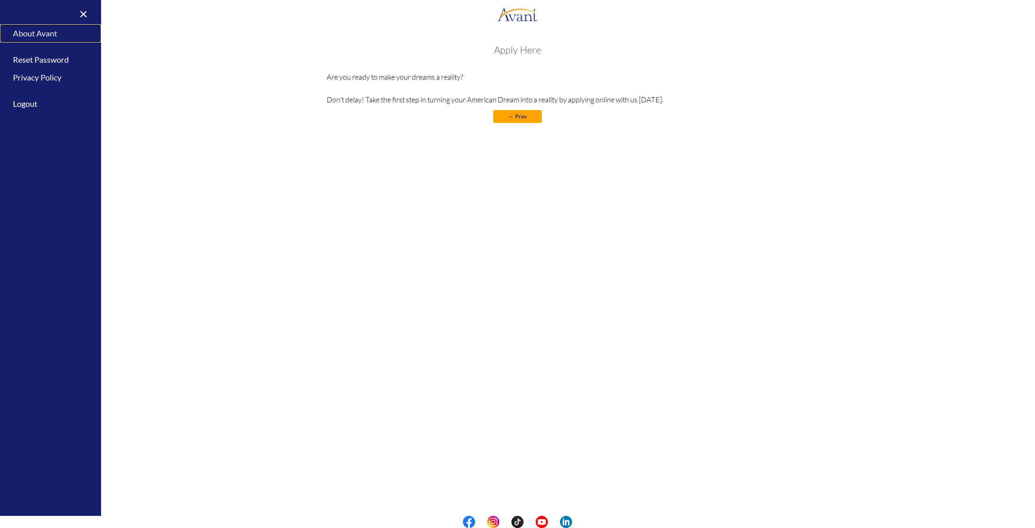
click at [37, 29] on link "About Avant" at bounding box center [50, 33] width 101 height 18
